Goal: Go to known website: Go to known website

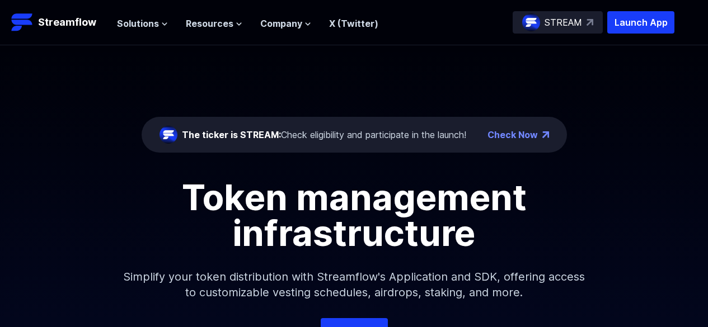
click at [383, 134] on div "The ticker is STREAM: Check eligibility and participate in the launch!" at bounding box center [324, 134] width 284 height 13
click at [549, 28] on p "STREAM" at bounding box center [562, 22] width 37 height 13
click at [30, 20] on img at bounding box center [22, 22] width 22 height 22
click at [323, 137] on div "The ticker is STREAM: Check eligibility and participate in the launch!" at bounding box center [324, 134] width 284 height 13
click at [245, 133] on span "The ticker is STREAM:" at bounding box center [231, 134] width 99 height 11
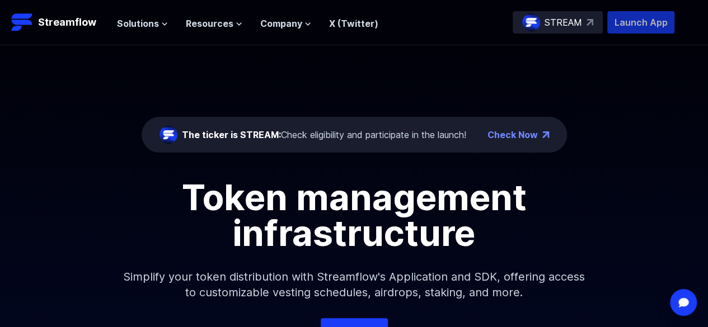
click at [619, 22] on p "Launch App" at bounding box center [640, 22] width 67 height 22
